Goal: Find specific page/section: Find specific page/section

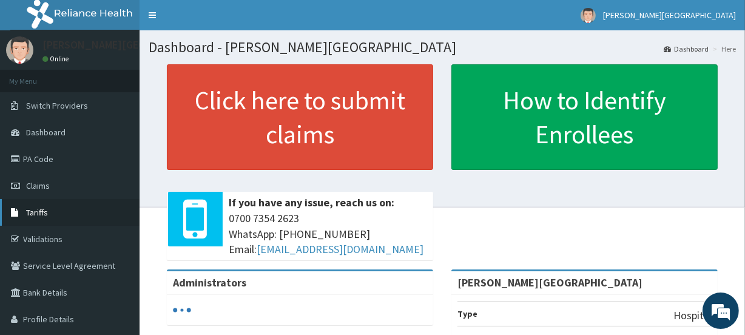
click at [45, 215] on span "Tariffs" at bounding box center [37, 212] width 22 height 11
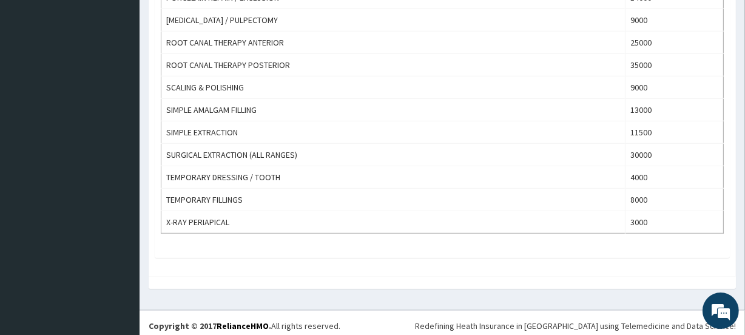
scroll to position [671, 0]
